Goal: Task Accomplishment & Management: Complete application form

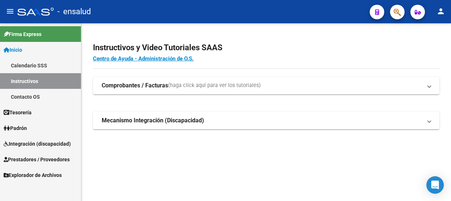
click at [29, 160] on span "Prestadores / Proveedores" at bounding box center [37, 159] width 66 height 8
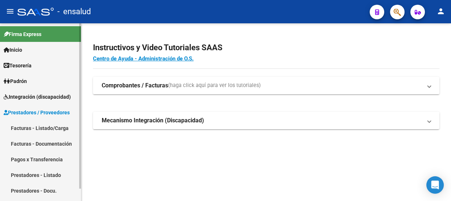
click at [37, 128] on link "Facturas - Listado/Carga" at bounding box center [40, 128] width 81 height 16
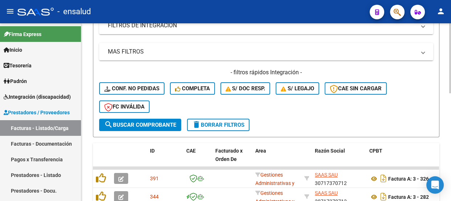
scroll to position [165, 0]
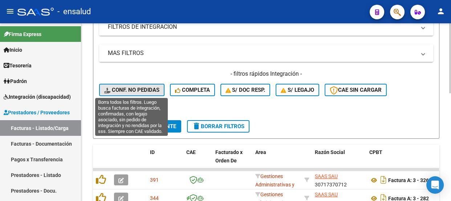
click at [148, 88] on span "Conf. no pedidas" at bounding box center [131, 90] width 55 height 7
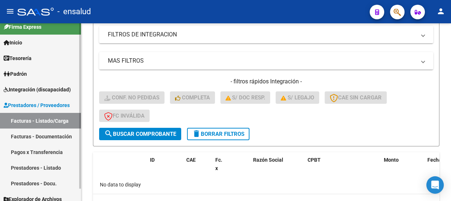
scroll to position [13, 0]
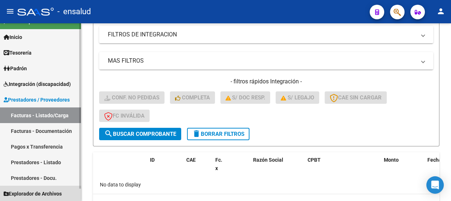
click at [36, 192] on span "Explorador de Archivos" at bounding box center [33, 193] width 58 height 8
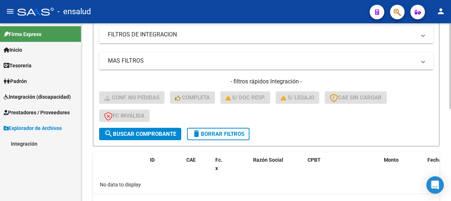
scroll to position [0, 0]
click at [22, 143] on link "Integración" at bounding box center [40, 144] width 81 height 16
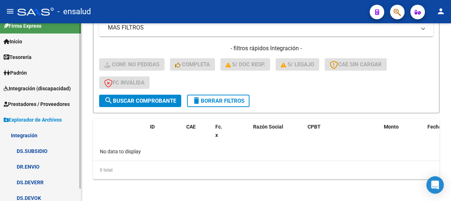
scroll to position [13, 0]
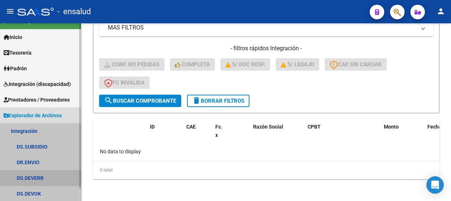
click at [40, 175] on link "DS.DEVERR" at bounding box center [40, 178] width 81 height 16
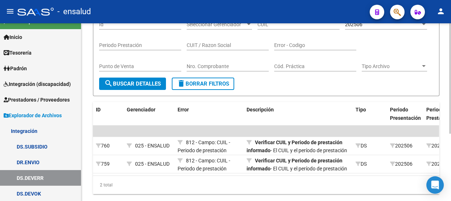
scroll to position [108, 0]
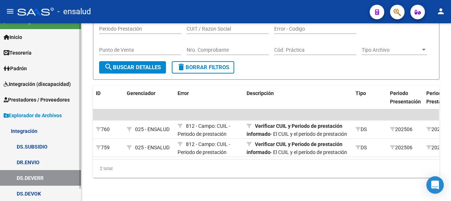
click at [29, 192] on link "DS.DEVOK" at bounding box center [40, 193] width 81 height 16
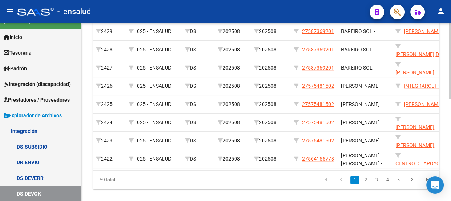
scroll to position [241, 0]
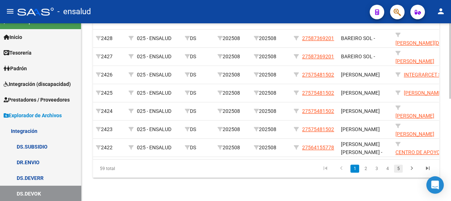
click at [398, 168] on link "5" at bounding box center [398, 168] width 9 height 8
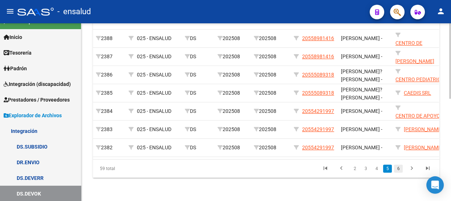
click at [399, 170] on link "6" at bounding box center [398, 168] width 9 height 8
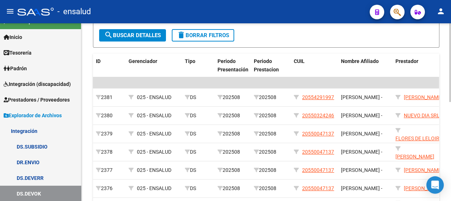
scroll to position [223, 0]
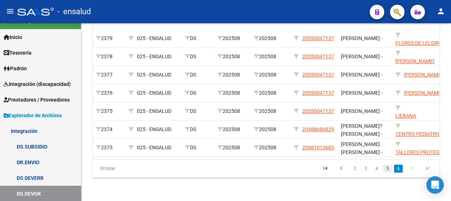
click at [388, 170] on link "5" at bounding box center [387, 168] width 9 height 8
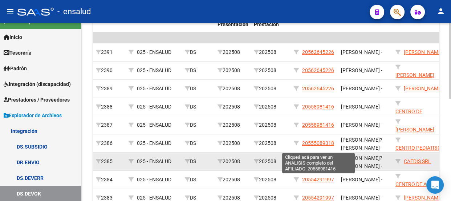
scroll to position [241, 0]
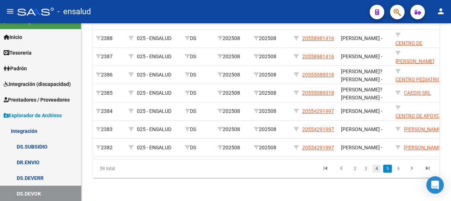
click at [377, 167] on link "4" at bounding box center [377, 168] width 9 height 8
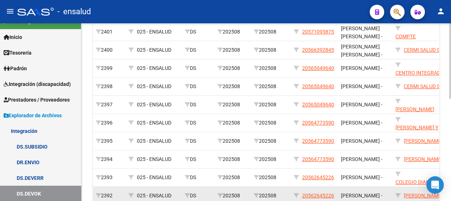
scroll to position [175, 0]
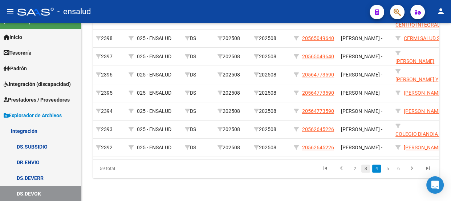
click at [366, 170] on link "3" at bounding box center [366, 168] width 9 height 8
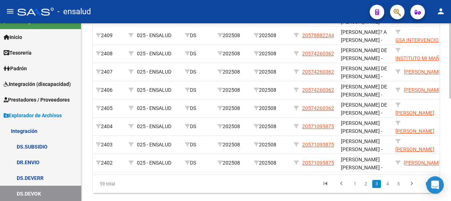
scroll to position [241, 0]
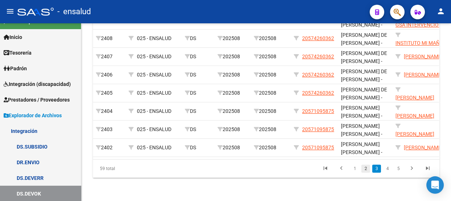
click at [366, 170] on link "2" at bounding box center [366, 168] width 9 height 8
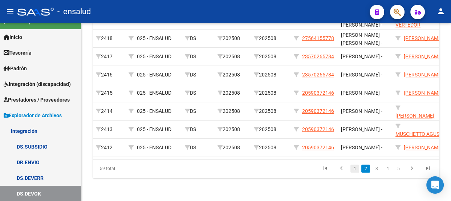
click at [357, 168] on link "1" at bounding box center [355, 168] width 9 height 8
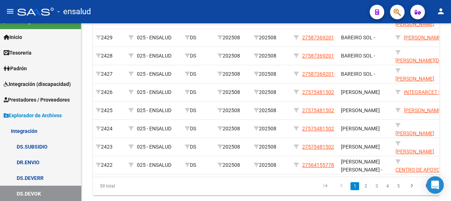
scroll to position [208, 0]
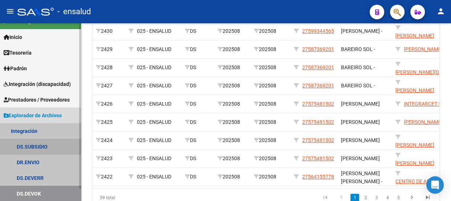
click at [34, 145] on link "DS.SUBSIDIO" at bounding box center [40, 146] width 81 height 16
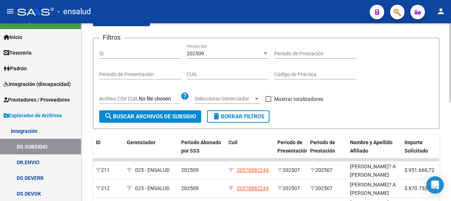
scroll to position [208, 0]
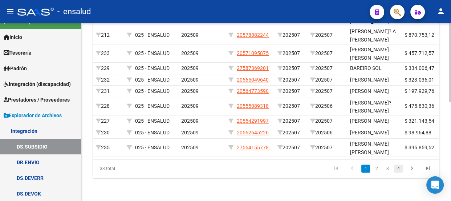
click at [400, 172] on link "4" at bounding box center [398, 168] width 9 height 8
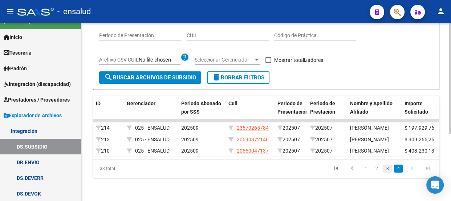
click at [389, 168] on link "3" at bounding box center [387, 168] width 9 height 8
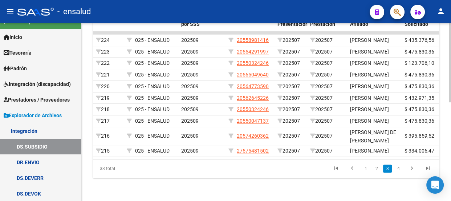
scroll to position [206, 0]
click at [377, 172] on link "2" at bounding box center [377, 168] width 9 height 8
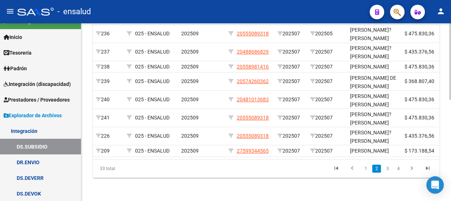
scroll to position [234, 0]
click at [367, 168] on link "1" at bounding box center [366, 168] width 9 height 8
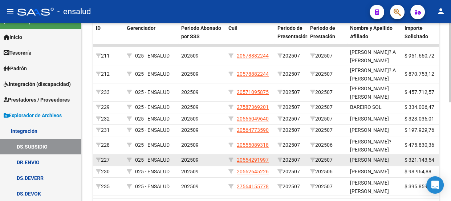
scroll to position [155, 0]
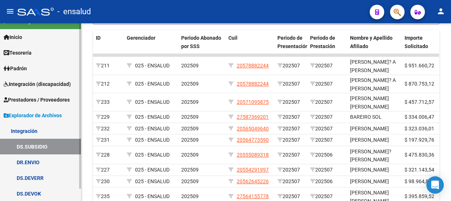
click at [29, 162] on link "DR.ENVIO" at bounding box center [40, 162] width 81 height 16
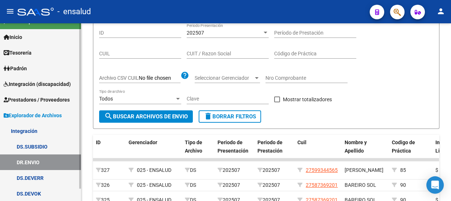
scroll to position [155, 0]
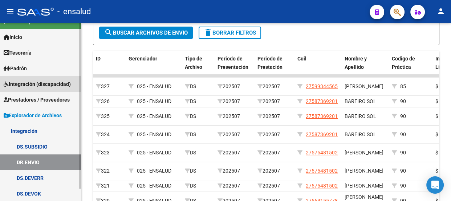
click at [28, 84] on span "Integración (discapacidad)" at bounding box center [37, 84] width 67 height 8
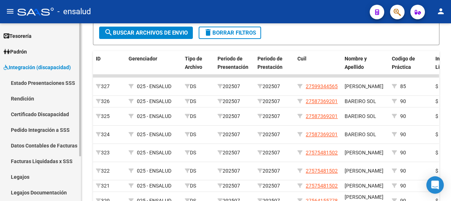
scroll to position [46, 0]
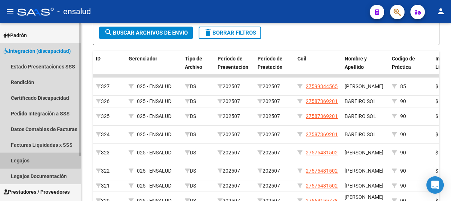
click at [23, 158] on link "Legajos" at bounding box center [40, 160] width 81 height 16
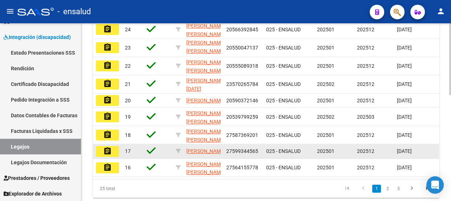
scroll to position [221, 0]
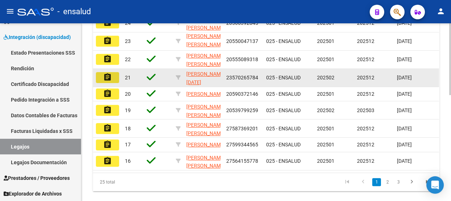
click at [110, 81] on mat-icon "assignment" at bounding box center [107, 77] width 9 height 9
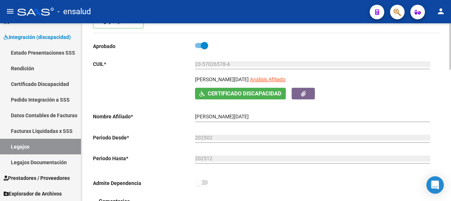
scroll to position [33, 0]
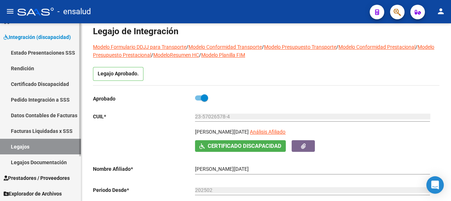
click at [30, 146] on link "Legajos" at bounding box center [40, 146] width 81 height 16
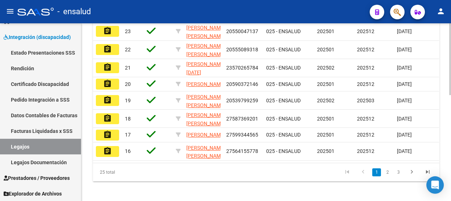
scroll to position [231, 0]
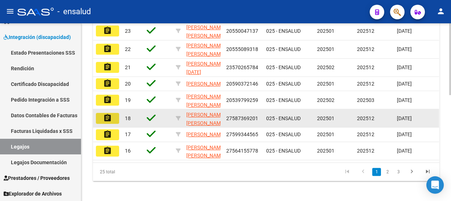
click at [104, 122] on mat-icon "assignment" at bounding box center [107, 117] width 9 height 9
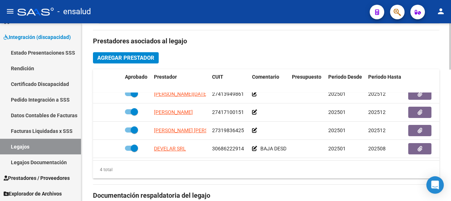
scroll to position [12, 0]
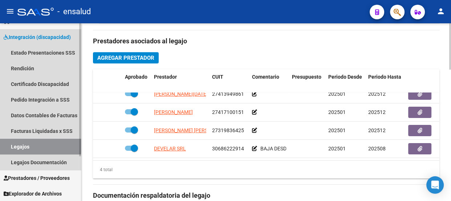
click at [40, 144] on link "Legajos" at bounding box center [40, 146] width 81 height 16
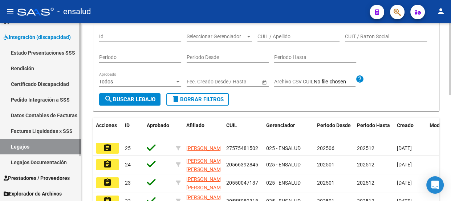
scroll to position [262, 0]
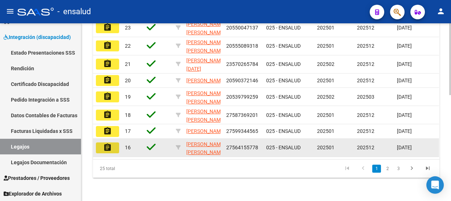
click at [108, 143] on mat-icon "assignment" at bounding box center [107, 147] width 9 height 9
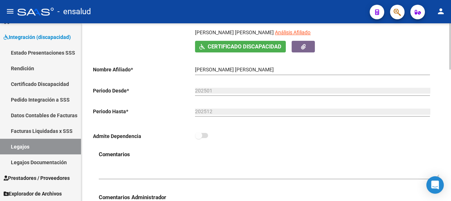
scroll to position [297, 0]
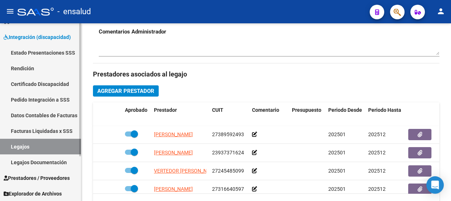
click at [41, 146] on link "Legajos" at bounding box center [40, 146] width 81 height 16
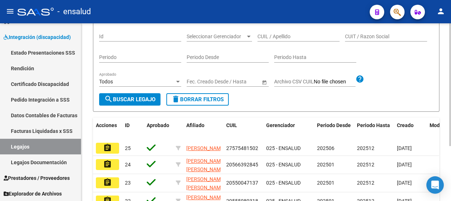
scroll to position [262, 0]
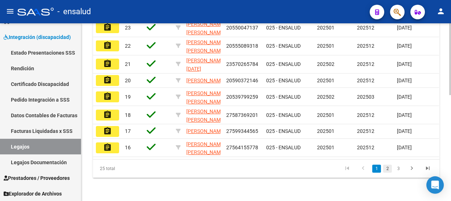
click at [386, 170] on link "2" at bounding box center [387, 168] width 9 height 8
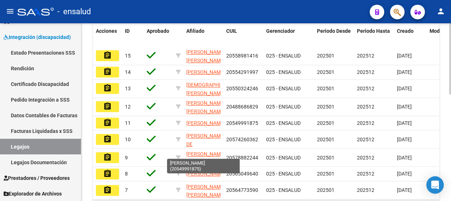
scroll to position [167, 0]
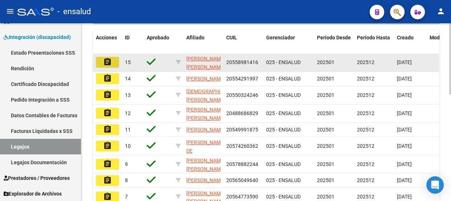
click at [108, 66] on mat-icon "assignment" at bounding box center [107, 61] width 9 height 9
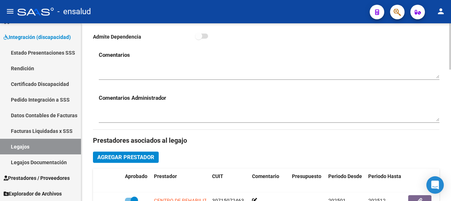
scroll to position [330, 0]
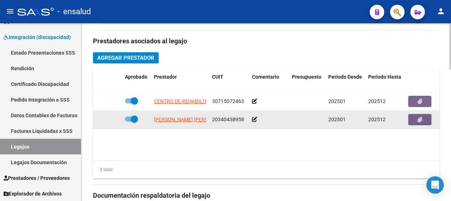
click at [255, 120] on icon at bounding box center [254, 119] width 5 height 5
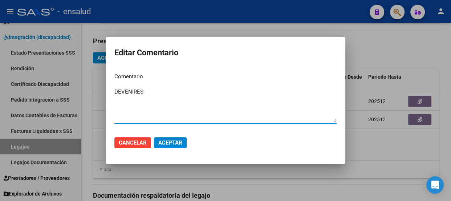
type textarea "DEVENIRES"
click at [169, 143] on span "Aceptar" at bounding box center [170, 142] width 24 height 7
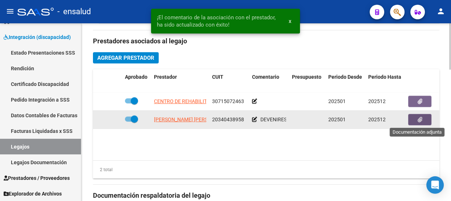
click at [415, 117] on button "button" at bounding box center [420, 119] width 23 height 11
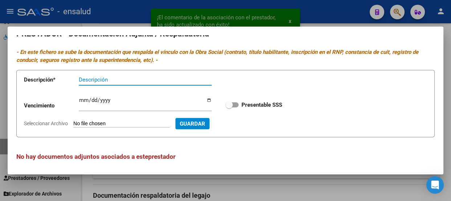
scroll to position [11, 0]
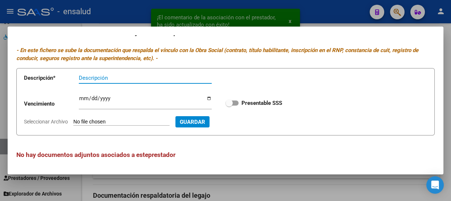
click at [97, 76] on input "Descripción" at bounding box center [145, 78] width 133 height 7
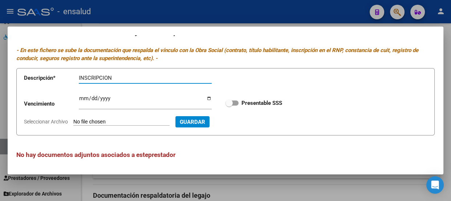
type input "INSCRIPCION"
click at [125, 122] on input "Seleccionar Archivo" at bounding box center [121, 121] width 96 height 7
type input "C:\fakepath\DEVENIRES INSCRIPCION.pdf"
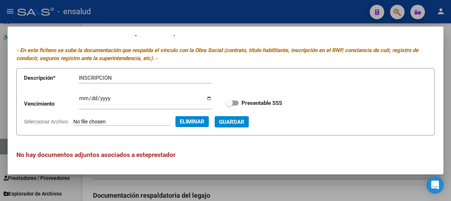
click at [232, 101] on span at bounding box center [232, 102] width 13 height 5
click at [229, 105] on input "Presentable SSS" at bounding box center [229, 105] width 0 height 0
checkbox input "true"
click at [242, 121] on span "Guardar" at bounding box center [231, 121] width 25 height 7
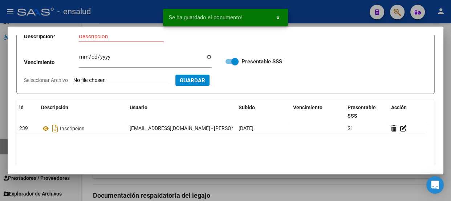
scroll to position [35, 0]
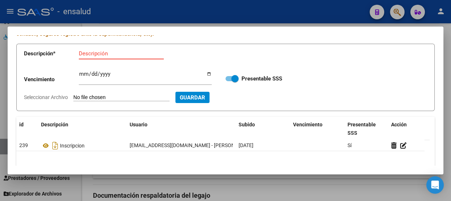
click at [98, 52] on input "Descripción" at bounding box center [121, 53] width 85 height 7
type input "CBU"
click at [120, 95] on input "Seleccionar Archivo" at bounding box center [121, 97] width 96 height 7
type input "C:\fakepath\DEVENIRES CBU.pdf"
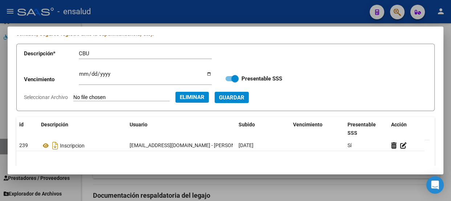
click at [245, 99] on span "Guardar" at bounding box center [231, 97] width 25 height 7
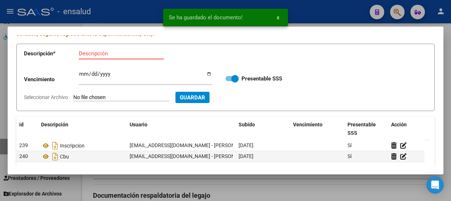
click at [98, 54] on input "Descripción" at bounding box center [121, 53] width 85 height 7
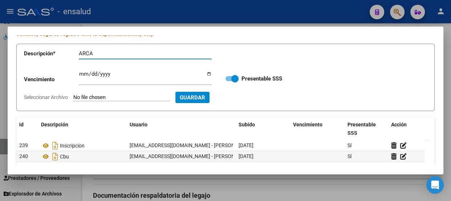
type input "ARCA"
click at [119, 99] on input "Seleccionar Archivo" at bounding box center [121, 97] width 96 height 7
type input "C:\fakepath\DEVENIRES ARCA.pdf"
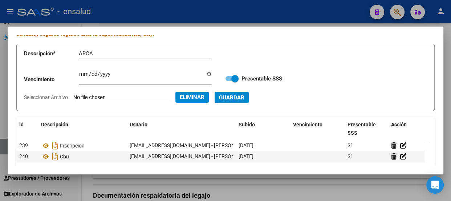
click at [245, 96] on span "Guardar" at bounding box center [231, 97] width 25 height 7
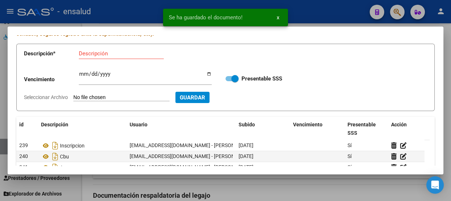
click at [90, 54] on input "Descripción" at bounding box center [121, 53] width 85 height 7
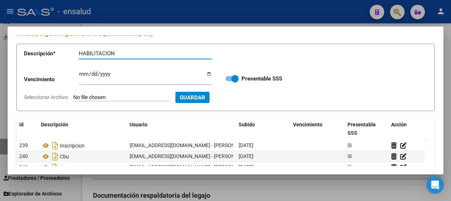
type input "HABILITACION"
click at [124, 97] on input "Seleccionar Archivo" at bounding box center [121, 97] width 96 height 7
type input "C:\fakepath\DEVENIRES HABILITACION.pdf"
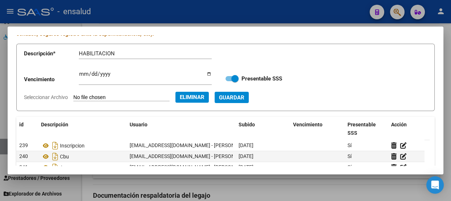
click at [245, 97] on span "Guardar" at bounding box center [231, 97] width 25 height 7
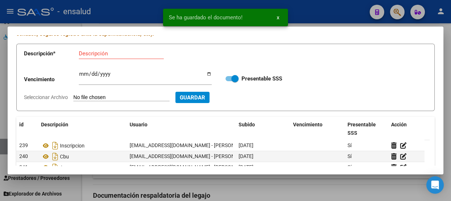
click at [83, 53] on input "Descripción" at bounding box center [121, 53] width 85 height 7
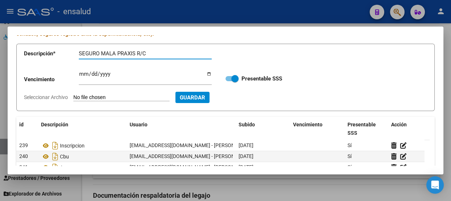
type input "SEGURO MALA PRAXIS R/C"
click at [116, 95] on input "Seleccionar Archivo" at bounding box center [121, 97] width 96 height 7
type input "C:\fakepath\DEVENIRES SEGURO.pdf"
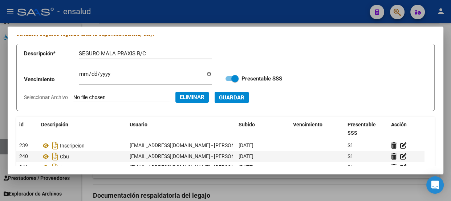
click at [245, 94] on span "Guardar" at bounding box center [231, 97] width 25 height 7
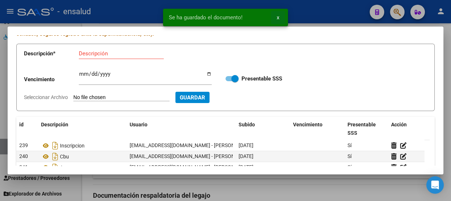
click at [277, 17] on span "x" at bounding box center [278, 17] width 3 height 7
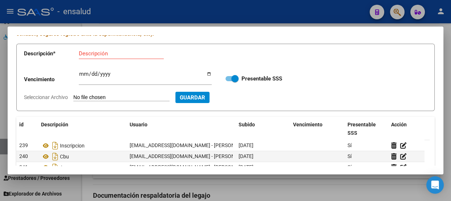
click at [214, 12] on div at bounding box center [225, 100] width 451 height 201
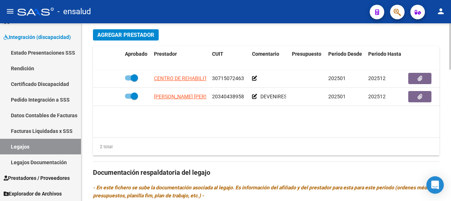
scroll to position [330, 0]
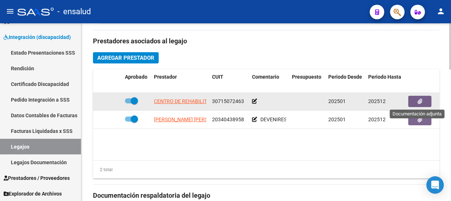
click at [420, 102] on icon "button" at bounding box center [420, 101] width 5 height 5
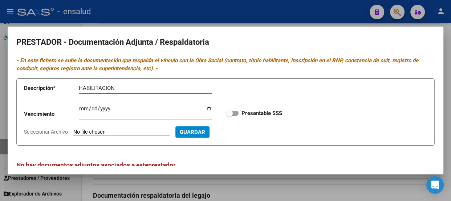
type input "HABILITACION"
click at [151, 129] on input "Seleccionar Archivo" at bounding box center [121, 132] width 96 height 7
type input "C:\fakepath\INTEGRA HABILITACION.pdf"
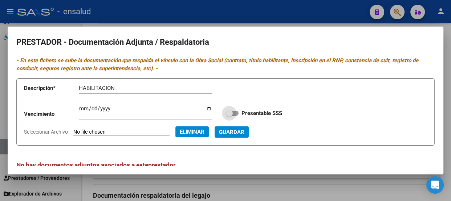
click at [234, 112] on span at bounding box center [232, 112] width 13 height 5
click at [229, 116] on input "Presentable SSS" at bounding box center [229, 116] width 0 height 0
checkbox input "true"
click at [241, 134] on span "Guardar" at bounding box center [231, 132] width 25 height 7
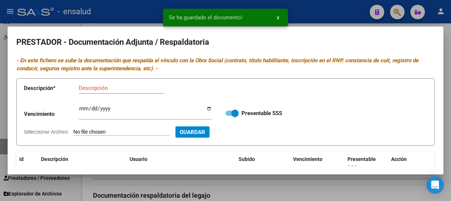
click at [96, 87] on input "Descripción" at bounding box center [121, 88] width 85 height 7
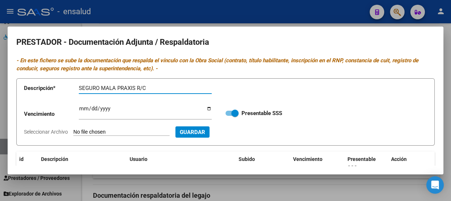
type input "SEGURO MALA PRAXIS R/C"
click at [142, 131] on input "Seleccionar Archivo" at bounding box center [121, 132] width 96 height 7
type input "C:\fakepath\INTEGRA SEGURO.pdf"
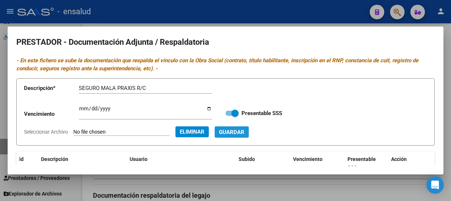
click at [245, 133] on span "Guardar" at bounding box center [231, 132] width 25 height 7
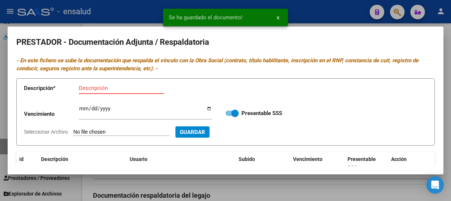
click at [91, 89] on input "Descripción" at bounding box center [121, 88] width 85 height 7
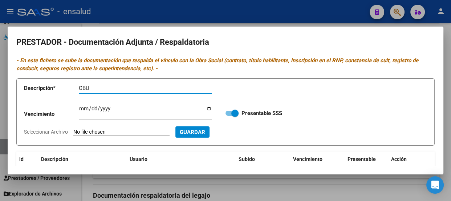
type input "CBU"
click at [145, 130] on input "Seleccionar Archivo" at bounding box center [121, 132] width 96 height 7
type input "C:\fakepath\INTEGRA CBU.pdf"
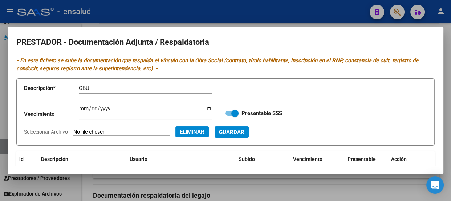
click at [245, 131] on span "Guardar" at bounding box center [231, 132] width 25 height 7
click at [103, 88] on input "Descripción" at bounding box center [121, 88] width 85 height 7
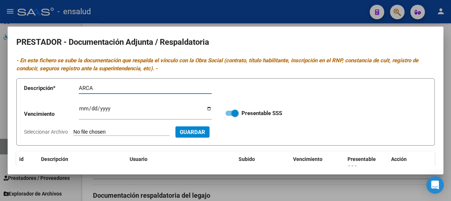
type input "ARCA"
click at [126, 129] on input "Seleccionar Archivo" at bounding box center [121, 132] width 96 height 7
type input "C:\fakepath\INTEGRA ARCA.pdf"
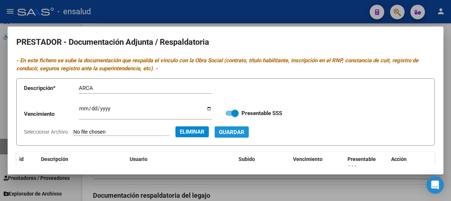
click at [245, 129] on span "Guardar" at bounding box center [231, 132] width 25 height 7
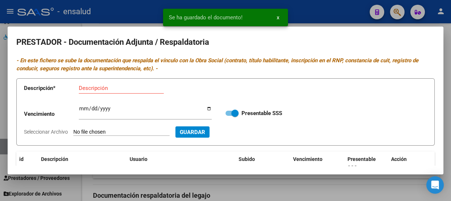
click at [278, 15] on span "x" at bounding box center [278, 17] width 3 height 7
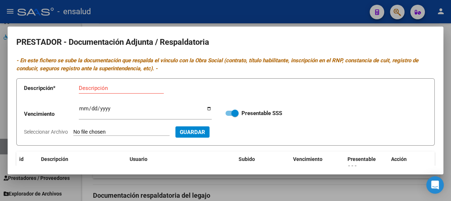
click at [284, 13] on div at bounding box center [225, 100] width 451 height 201
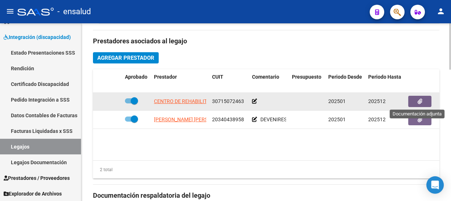
click at [420, 101] on icon "button" at bounding box center [420, 101] width 5 height 5
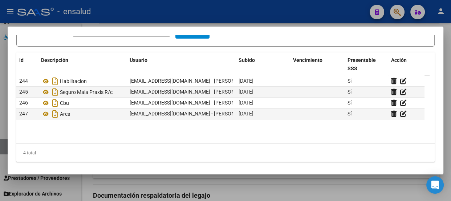
scroll to position [0, 0]
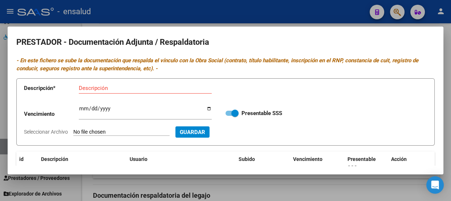
click at [211, 15] on div at bounding box center [225, 100] width 451 height 201
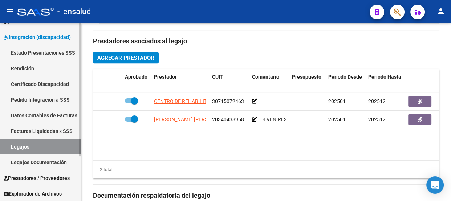
click at [35, 149] on link "Legajos" at bounding box center [40, 146] width 81 height 16
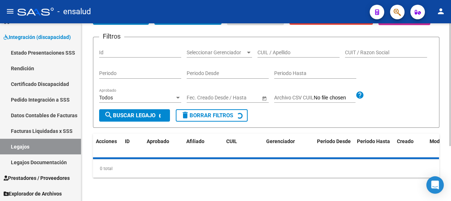
scroll to position [262, 0]
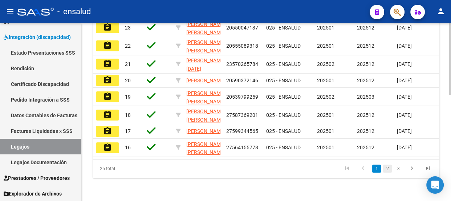
click at [387, 168] on link "2" at bounding box center [387, 168] width 9 height 8
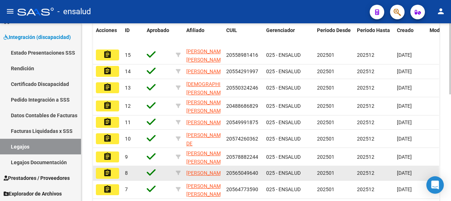
scroll to position [167, 0]
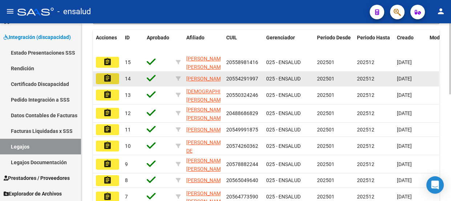
click at [107, 83] on mat-icon "assignment" at bounding box center [107, 78] width 9 height 9
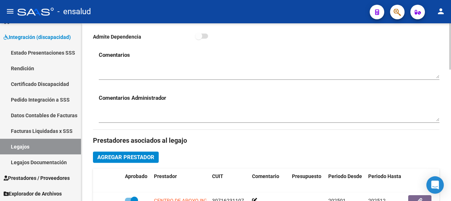
scroll to position [363, 0]
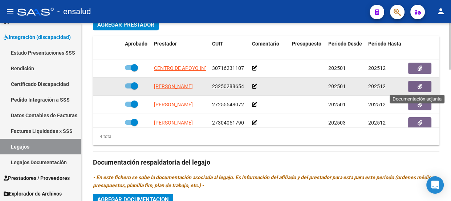
click at [421, 85] on icon "button" at bounding box center [420, 86] width 5 height 5
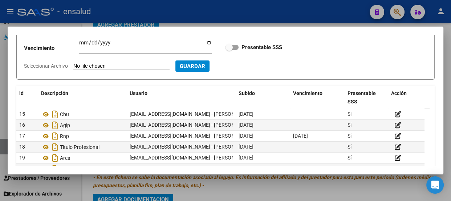
scroll to position [0, 0]
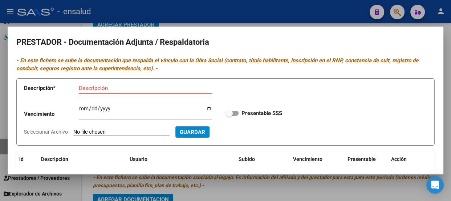
click at [252, 9] on div at bounding box center [225, 100] width 451 height 201
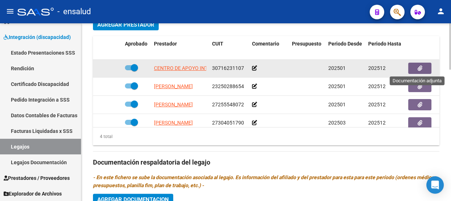
click at [420, 66] on icon "button" at bounding box center [420, 67] width 5 height 5
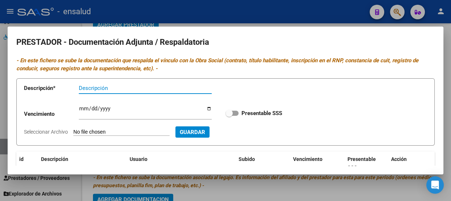
click at [230, 13] on div at bounding box center [225, 100] width 451 height 201
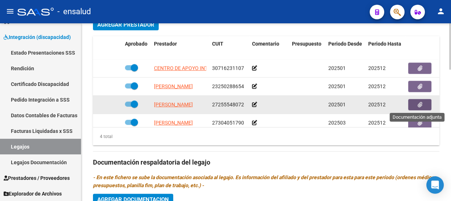
click at [420, 103] on icon "button" at bounding box center [420, 104] width 5 height 5
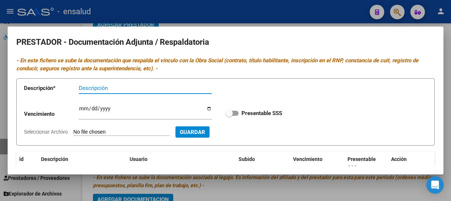
click at [244, 15] on div at bounding box center [225, 100] width 451 height 201
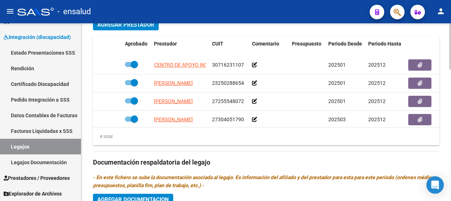
scroll to position [12, 0]
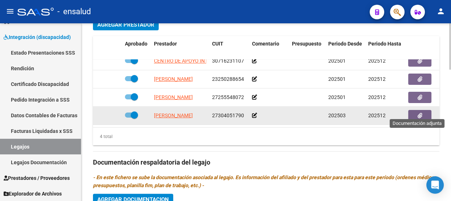
click at [419, 113] on icon "button" at bounding box center [420, 115] width 5 height 5
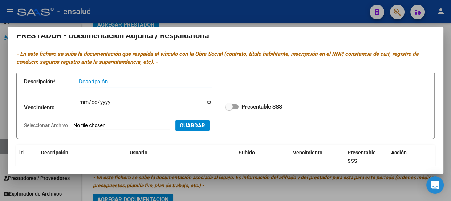
scroll to position [0, 0]
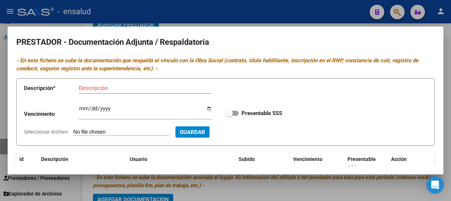
click at [255, 7] on div at bounding box center [225, 100] width 451 height 201
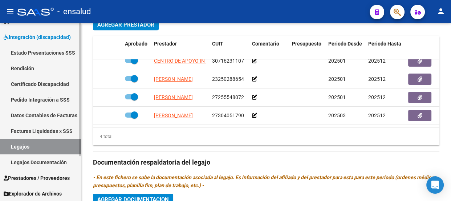
click at [49, 145] on link "Legajos" at bounding box center [40, 146] width 81 height 16
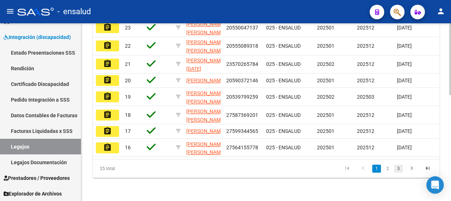
scroll to position [262, 0]
click at [388, 168] on link "2" at bounding box center [387, 168] width 9 height 8
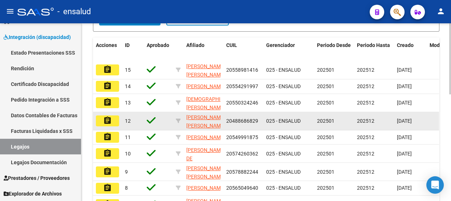
scroll to position [200, 0]
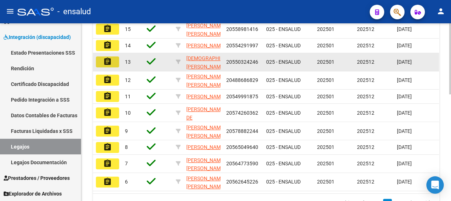
click at [106, 66] on mat-icon "assignment" at bounding box center [107, 61] width 9 height 9
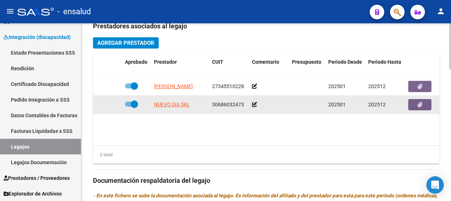
scroll to position [330, 0]
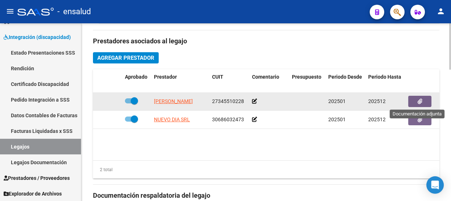
click at [421, 100] on icon "button" at bounding box center [420, 101] width 5 height 5
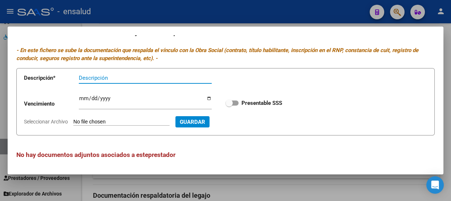
scroll to position [0, 0]
